Goal: Find specific page/section: Find specific page/section

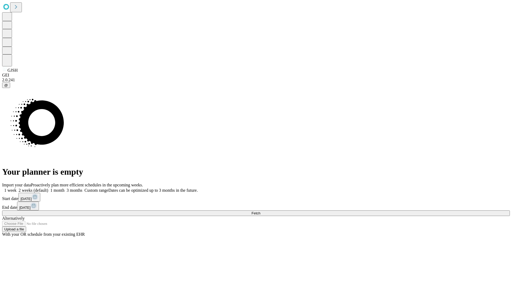
click at [260, 211] on span "Fetch" at bounding box center [256, 213] width 9 height 4
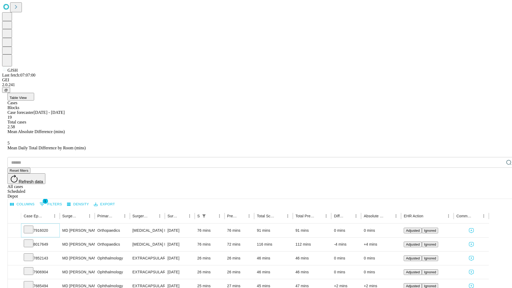
click at [31, 227] on icon at bounding box center [28, 229] width 5 height 5
